Goal: Browse casually: Explore the website without a specific task or goal

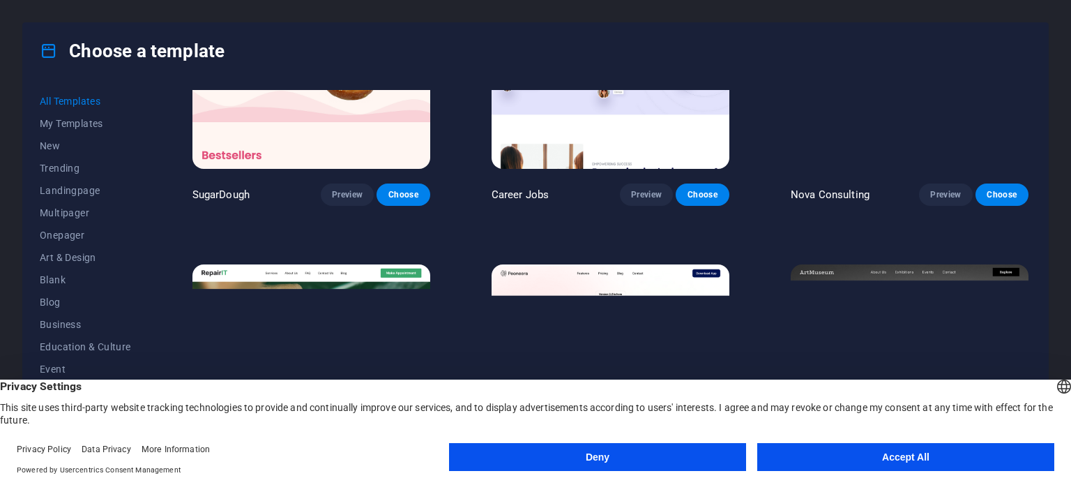
scroll to position [209, 0]
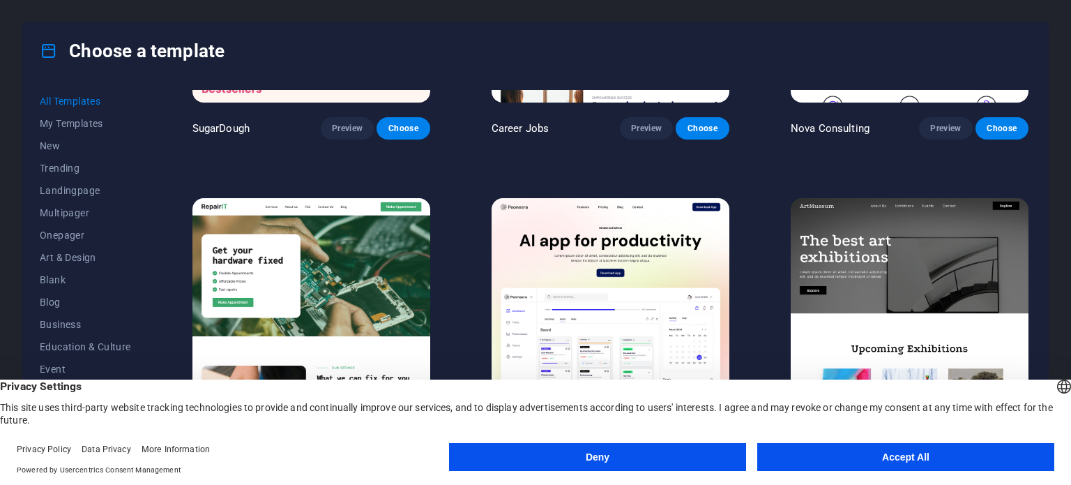
drag, startPoint x: 646, startPoint y: 452, endPoint x: 642, endPoint y: 437, distance: 15.2
click at [644, 451] on button "Deny" at bounding box center [597, 457] width 297 height 28
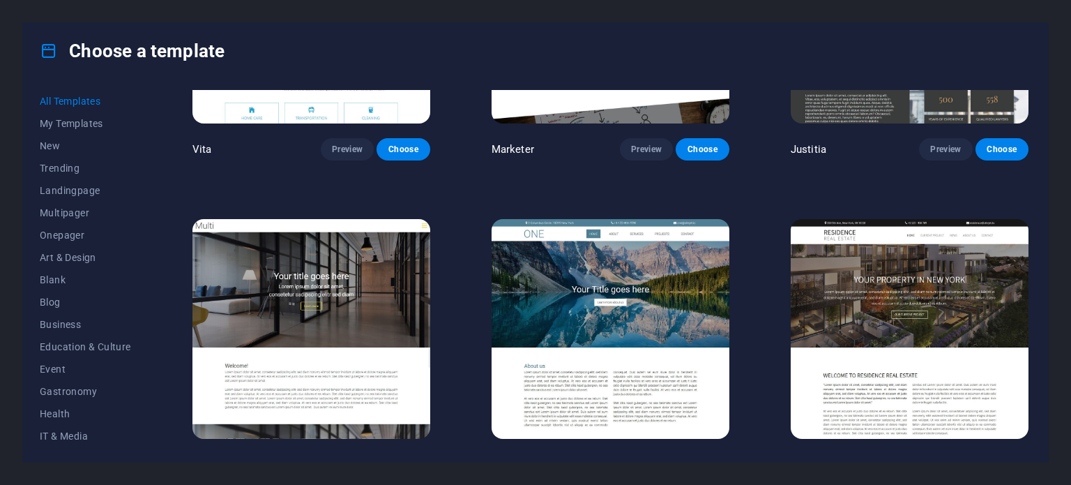
scroll to position [14020, 0]
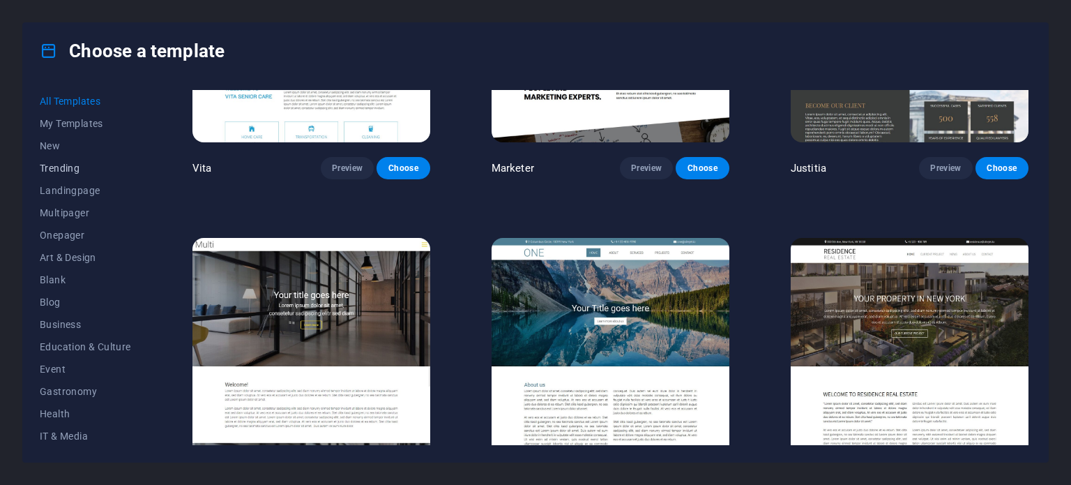
click at [61, 163] on span "Trending" at bounding box center [85, 168] width 91 height 11
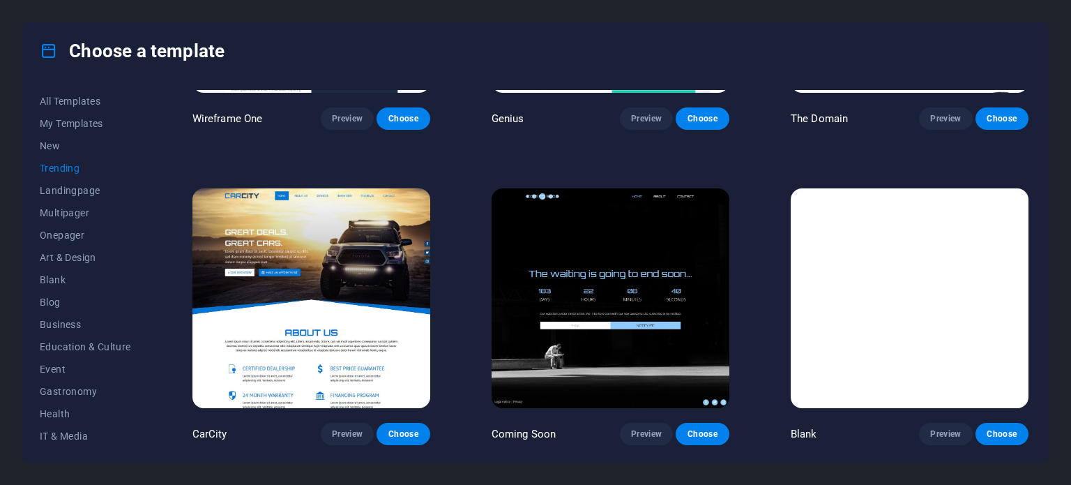
scroll to position [1469, 0]
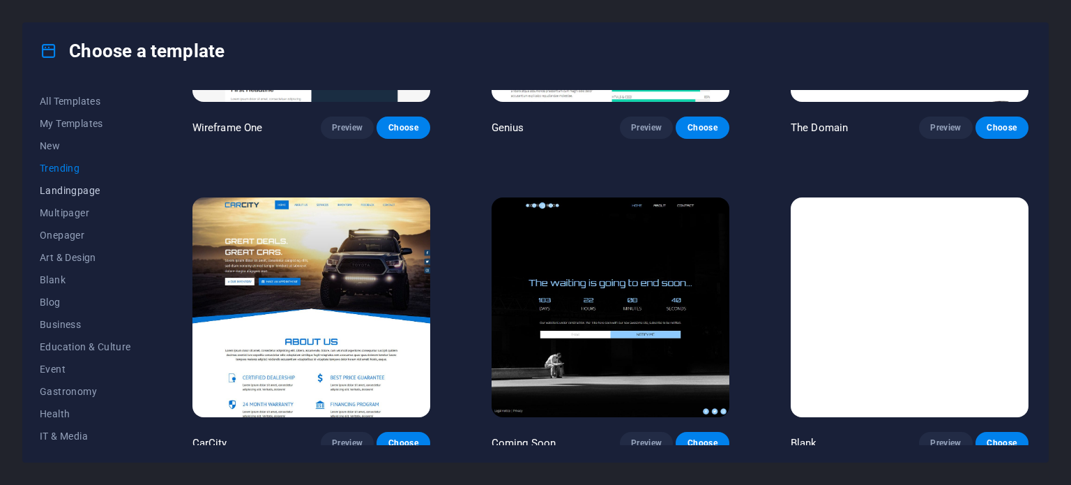
click at [56, 189] on span "Landingpage" at bounding box center [85, 190] width 91 height 11
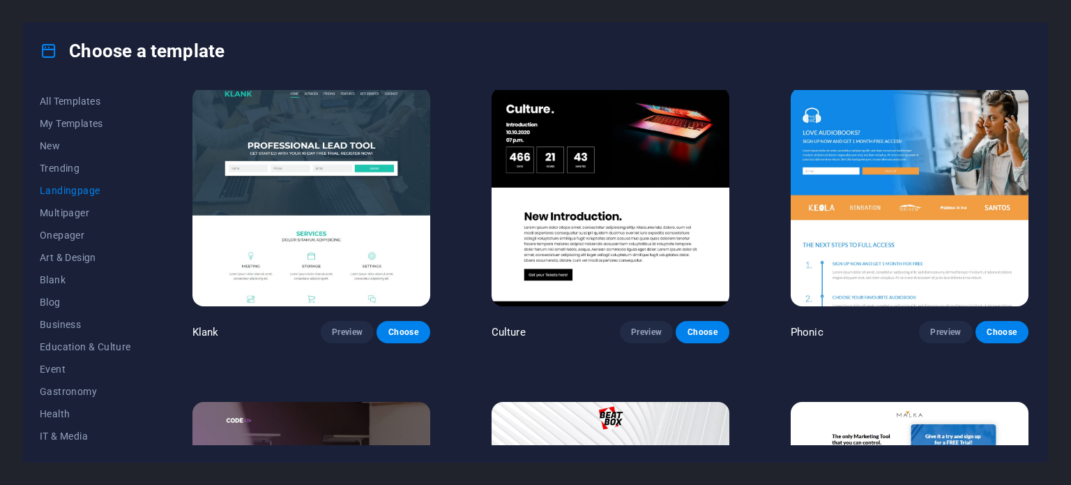
scroll to position [0, 0]
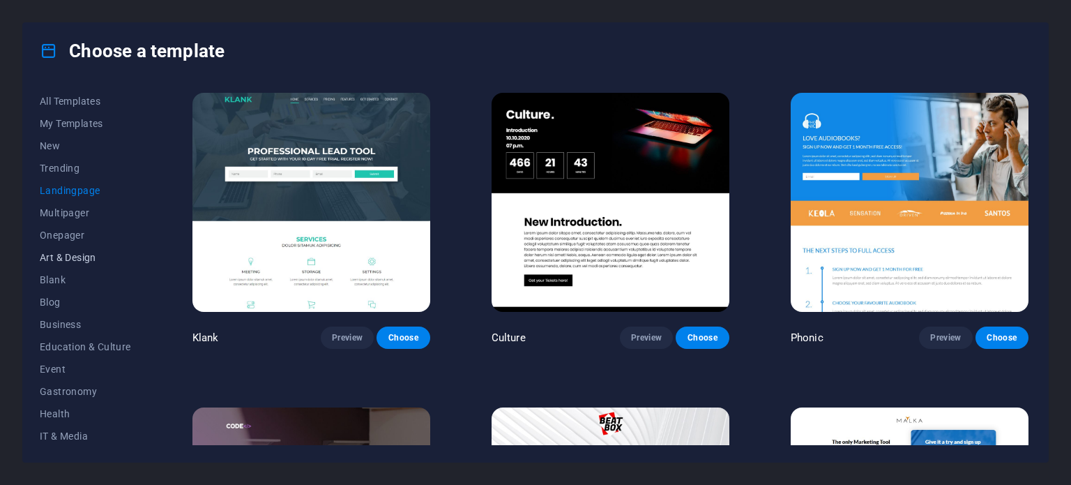
click at [81, 255] on span "Art & Design" at bounding box center [85, 257] width 91 height 11
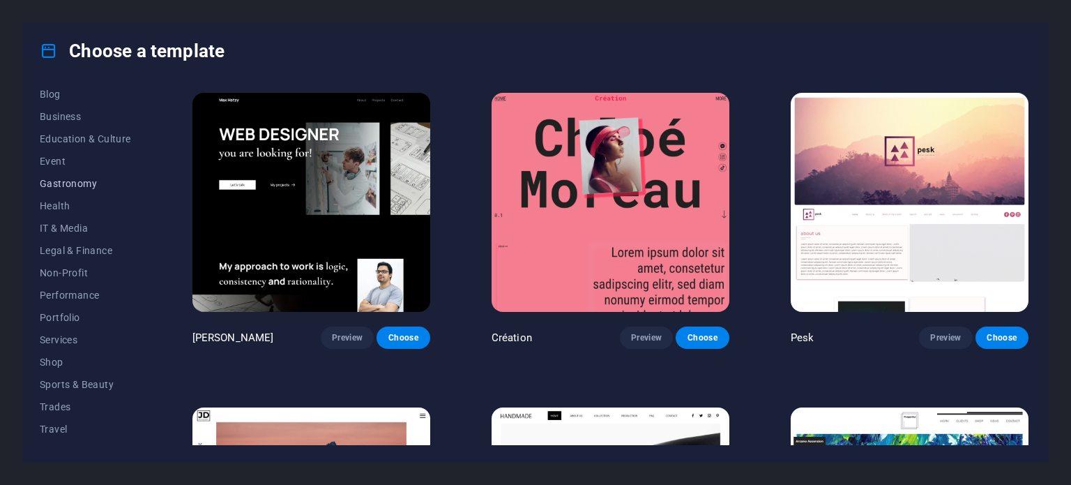
scroll to position [225, 0]
click at [61, 407] on span "Travel" at bounding box center [85, 412] width 91 height 11
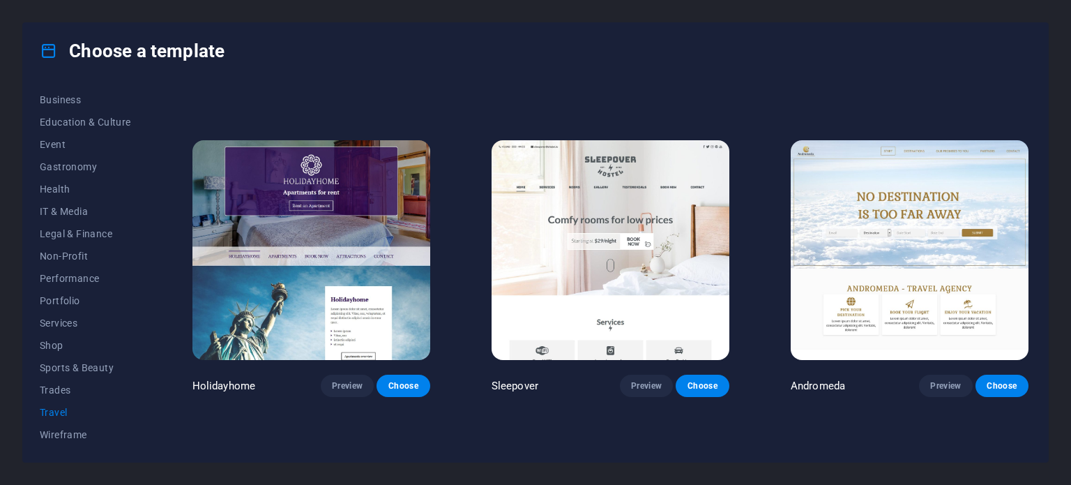
scroll to position [279, 0]
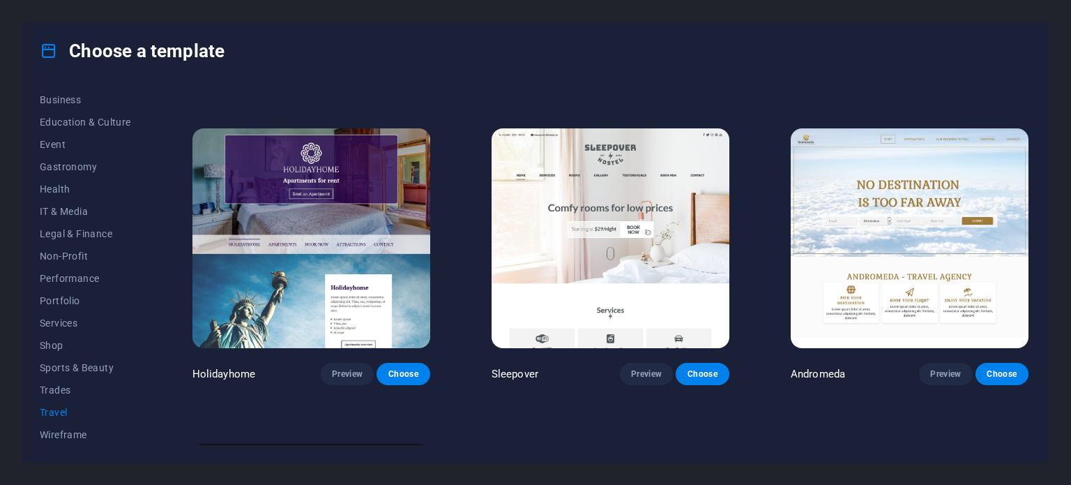
click at [692, 237] on img at bounding box center [611, 237] width 238 height 219
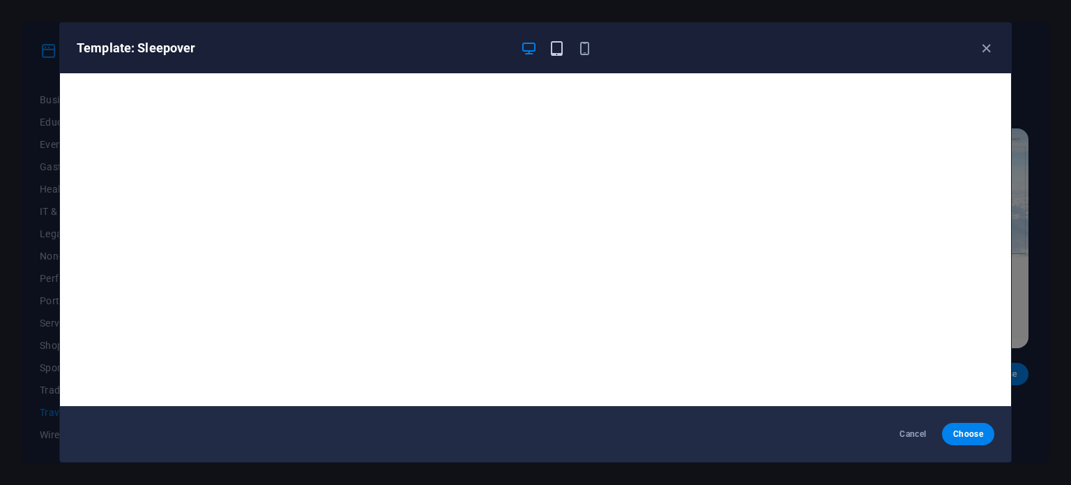
click at [560, 43] on icon "button" at bounding box center [557, 48] width 16 height 16
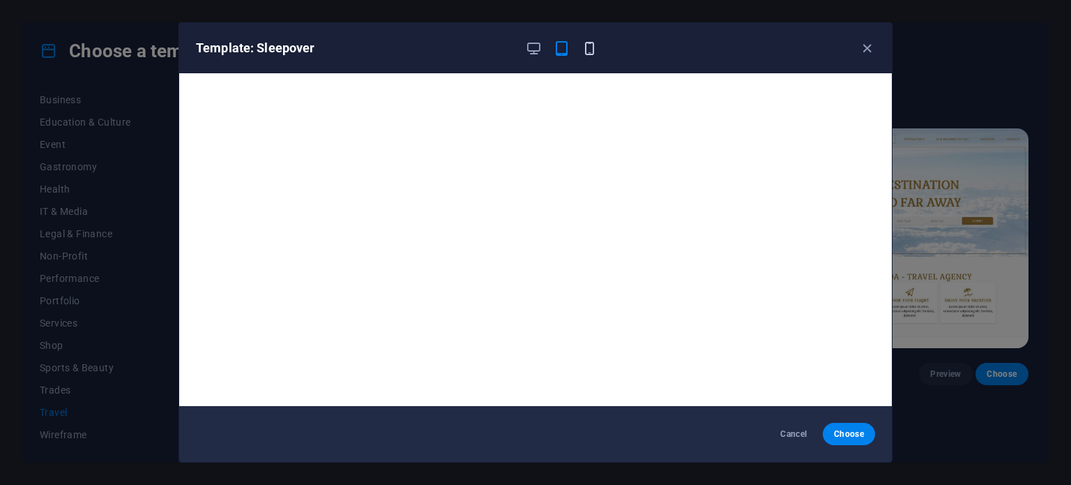
click at [586, 48] on icon "button" at bounding box center [590, 48] width 16 height 16
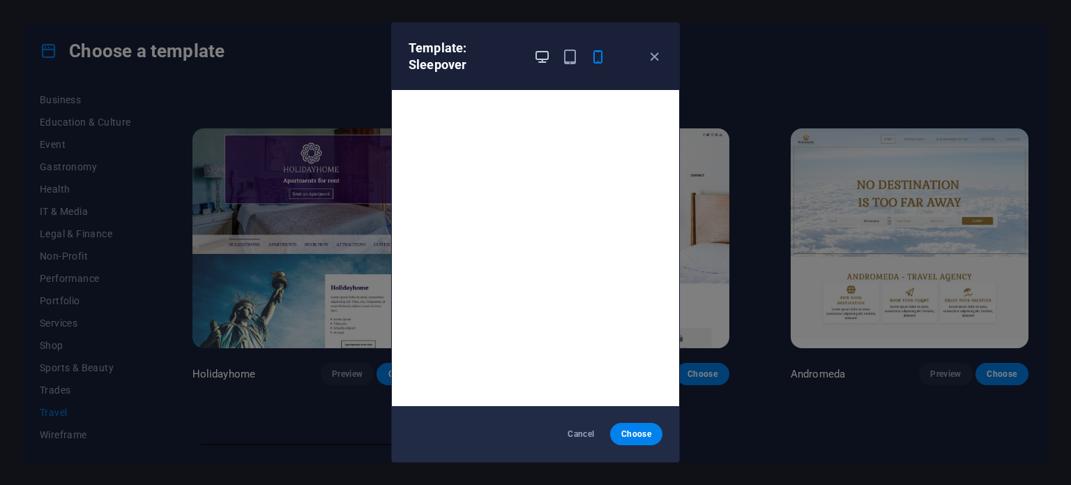
click at [542, 58] on icon "button" at bounding box center [542, 57] width 16 height 16
